Goal: Transaction & Acquisition: Download file/media

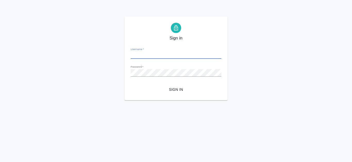
type input "e.kanataeva@awatera.com"
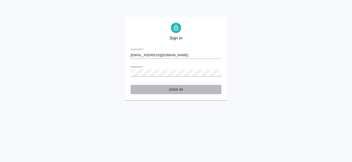
click at [168, 86] on span "Sign in" at bounding box center [176, 89] width 82 height 6
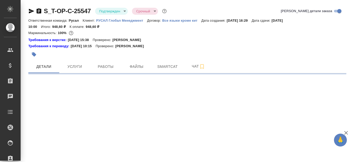
select select "RU"
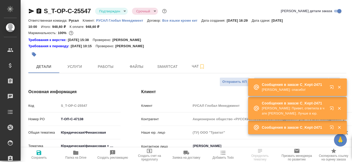
type textarea "x"
type input "Журавлева Александра"
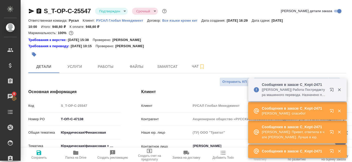
click at [338, 91] on icon "button" at bounding box center [339, 89] width 5 height 5
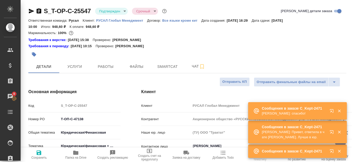
click at [341, 110] on icon "button" at bounding box center [339, 110] width 5 height 5
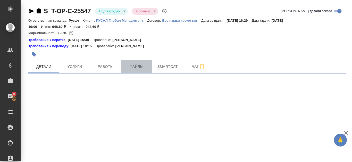
click at [131, 62] on button "Файлы" at bounding box center [136, 66] width 31 height 13
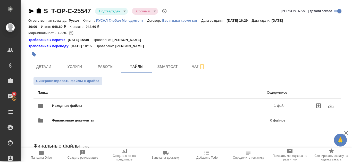
click at [235, 102] on div "Исходные файлы 1 файл" at bounding box center [162, 105] width 248 height 12
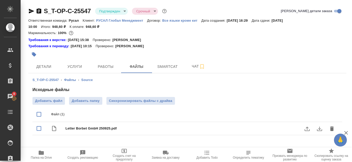
click at [318, 129] on icon "download" at bounding box center [319, 128] width 6 height 6
